Goal: Register for event/course

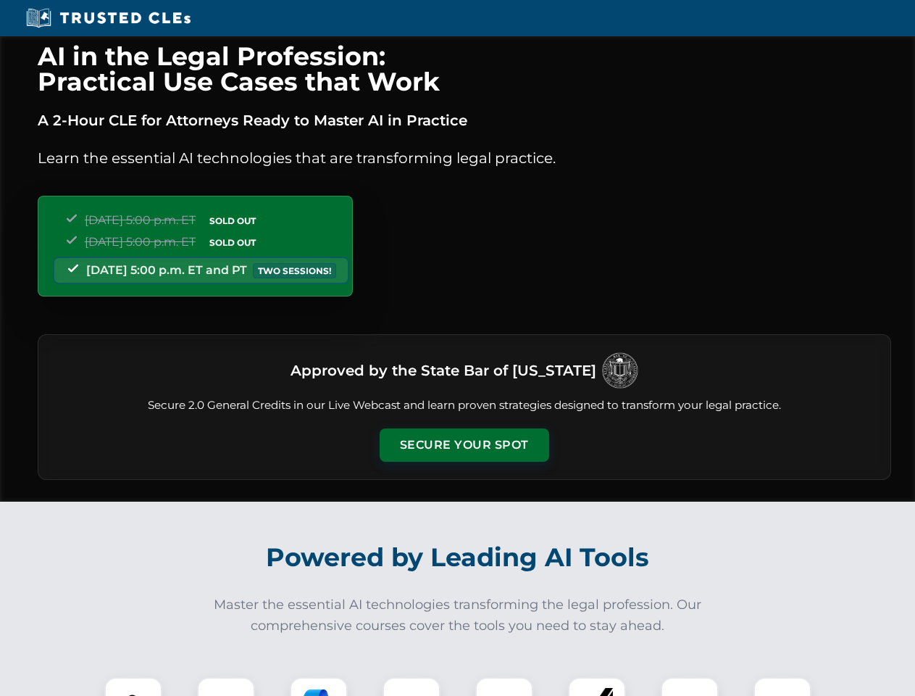
click at [464, 445] on button "Secure Your Spot" at bounding box center [465, 444] width 170 height 33
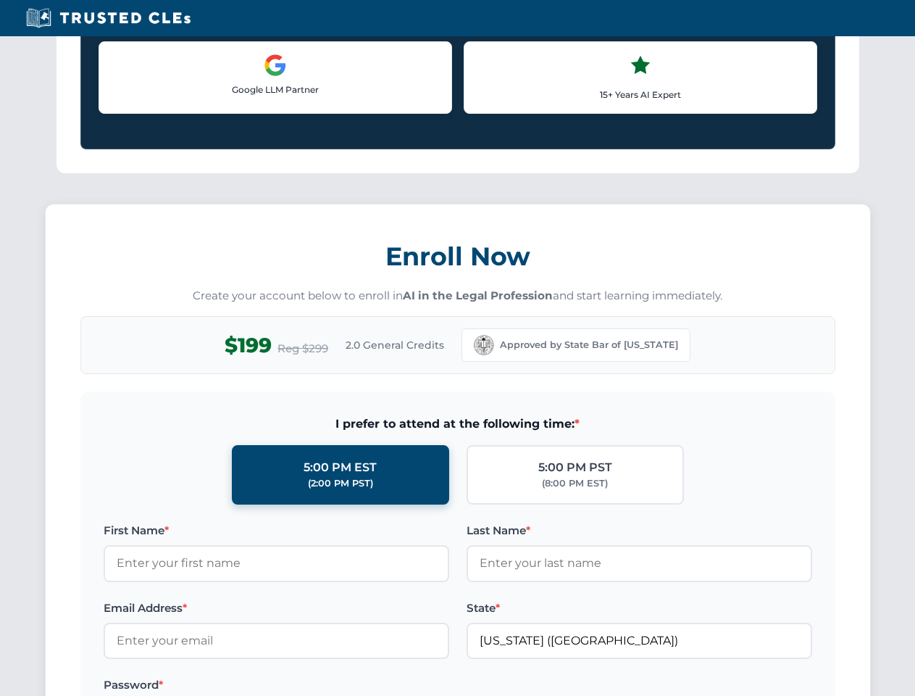
click at [226, 686] on label "Password *" at bounding box center [277, 684] width 346 height 17
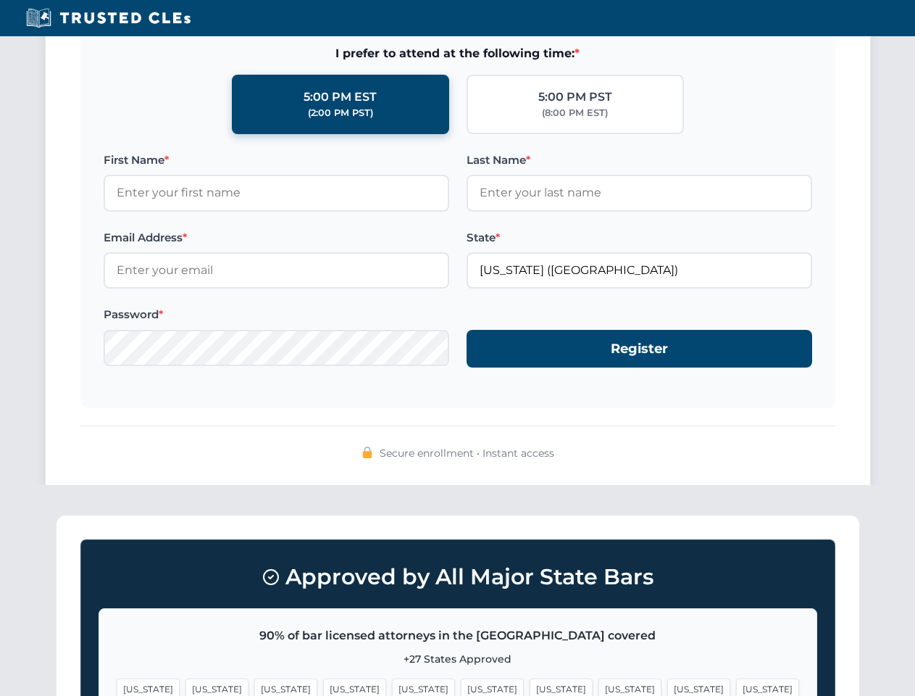
click at [530, 686] on span "[US_STATE]" at bounding box center [561, 688] width 63 height 21
click at [668, 686] on span "[US_STATE]" at bounding box center [699, 688] width 63 height 21
